Goal: Check status: Check status

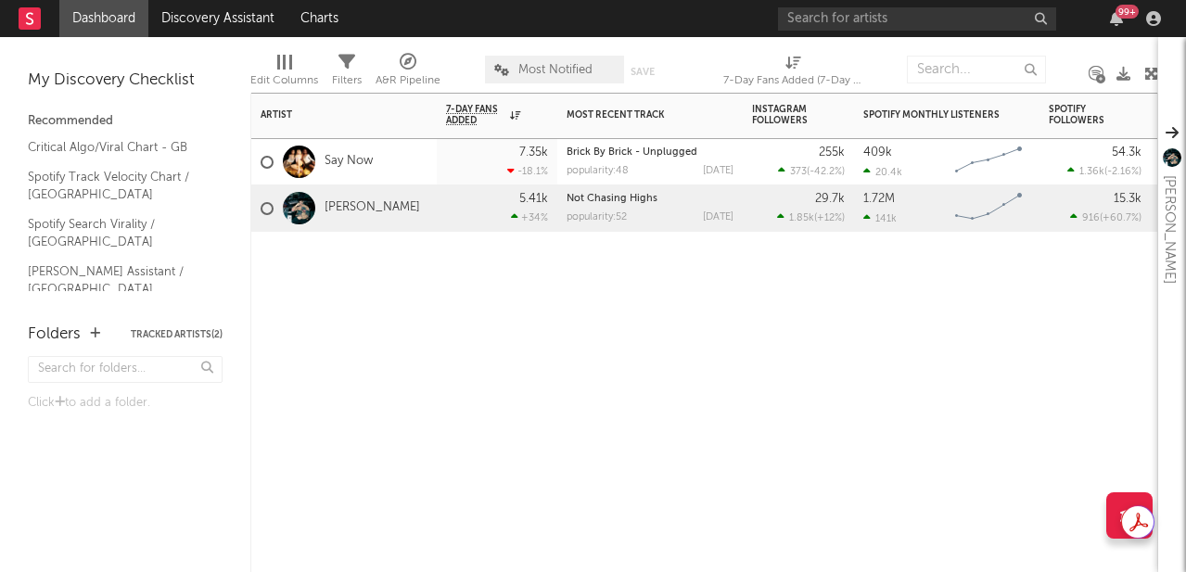
click at [358, 197] on div "[PERSON_NAME]" at bounding box center [341, 209] width 160 height 54
click at [350, 203] on link "[PERSON_NAME]" at bounding box center [373, 208] width 96 height 16
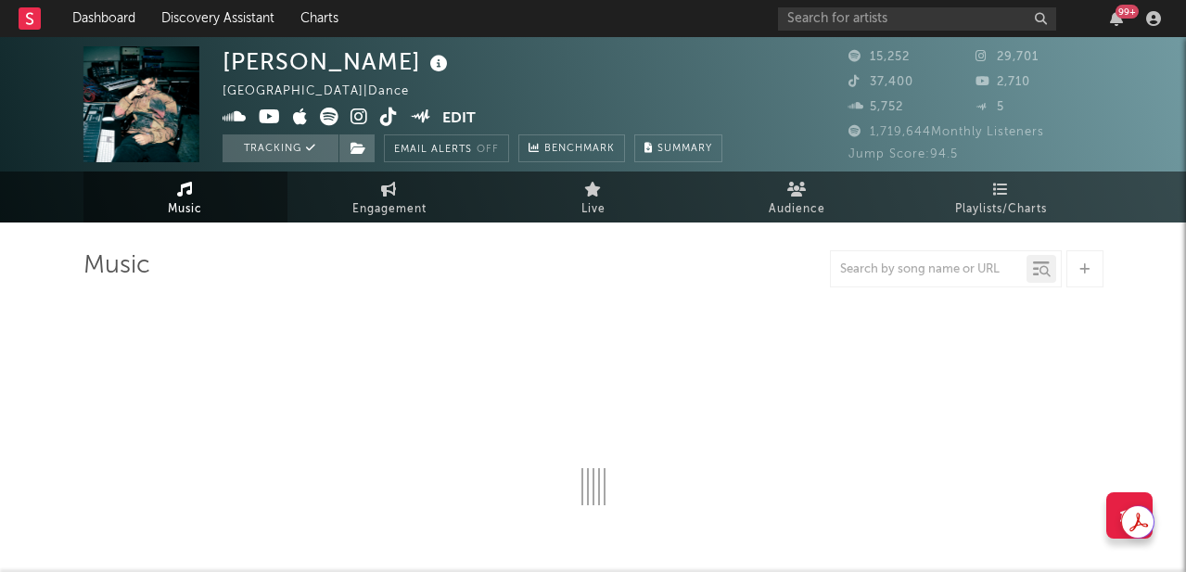
click at [350, 203] on link "Engagement" at bounding box center [390, 197] width 204 height 51
select select "1w"
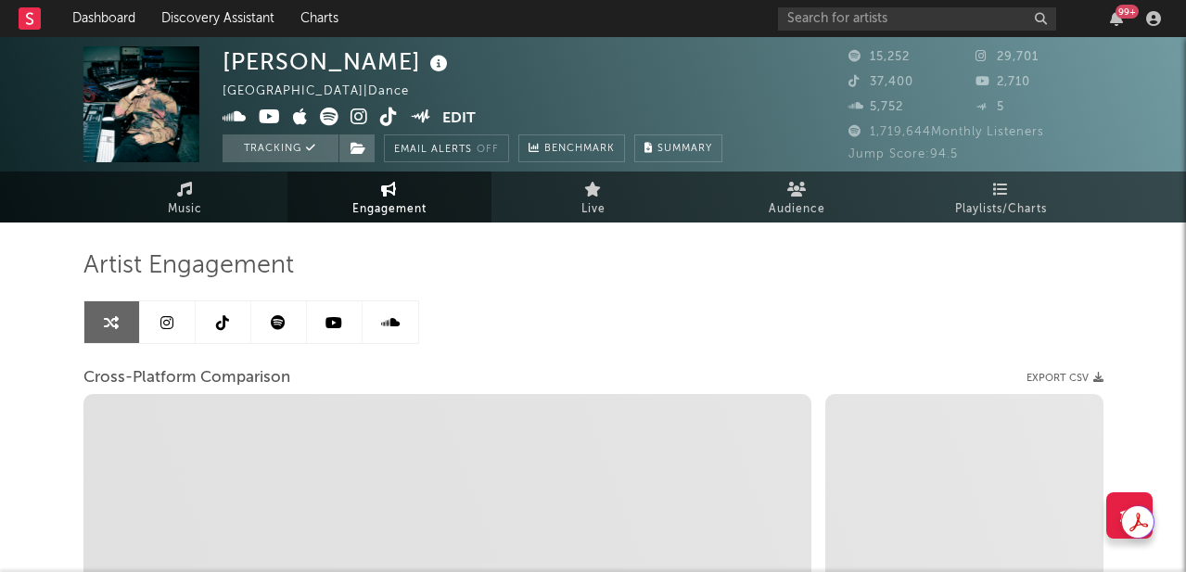
click at [182, 336] on link at bounding box center [168, 322] width 56 height 42
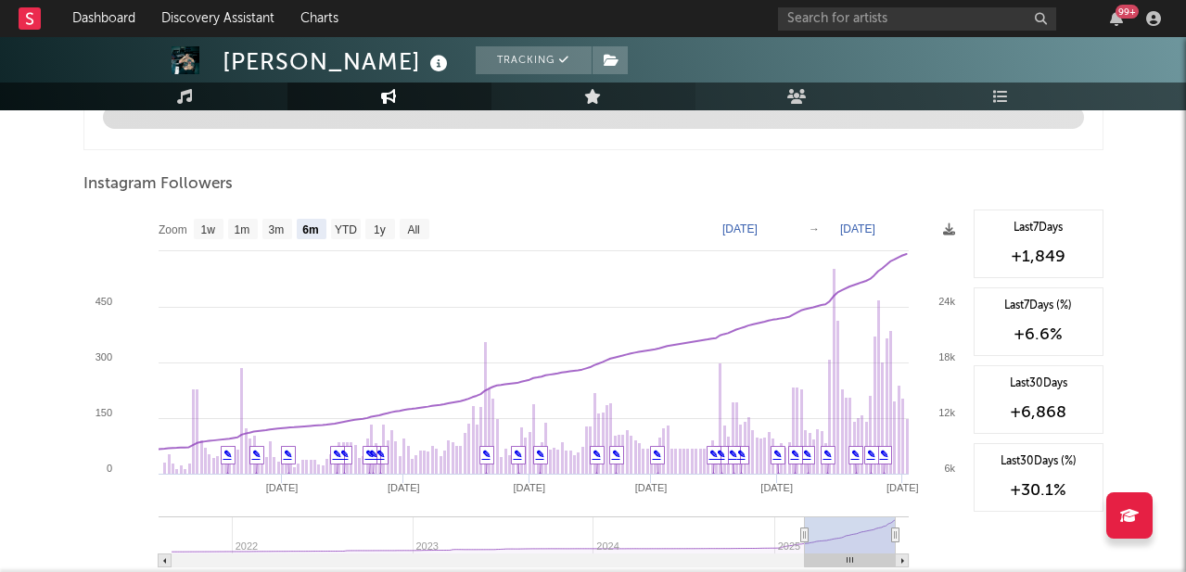
scroll to position [2036, 0]
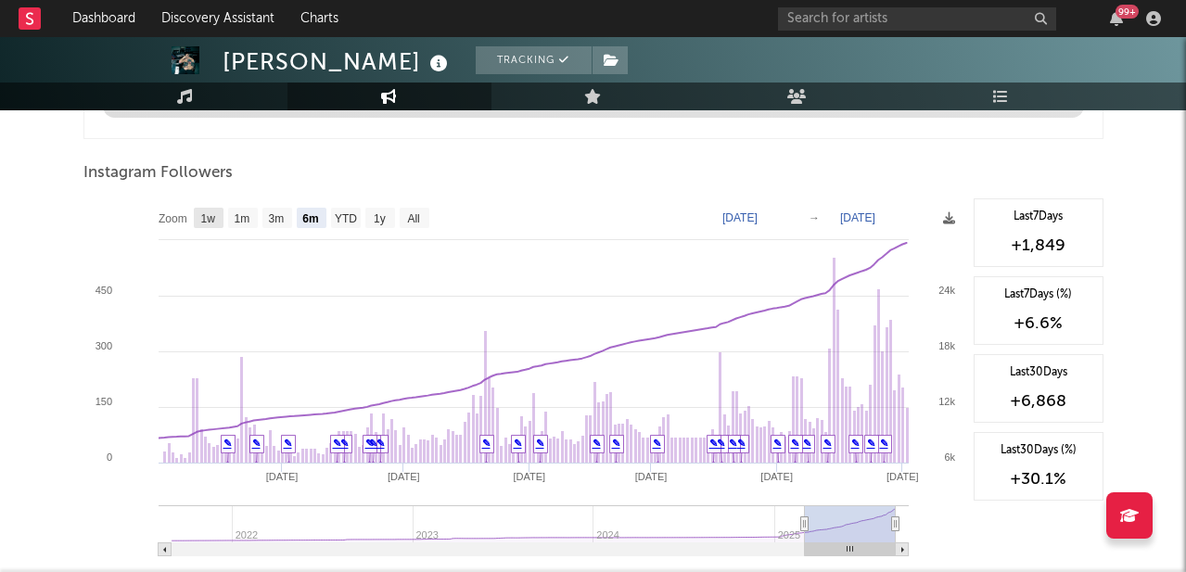
click at [217, 218] on rect at bounding box center [209, 218] width 30 height 20
select select "1w"
type input "[DATE]"
